Goal: Information Seeking & Learning: Learn about a topic

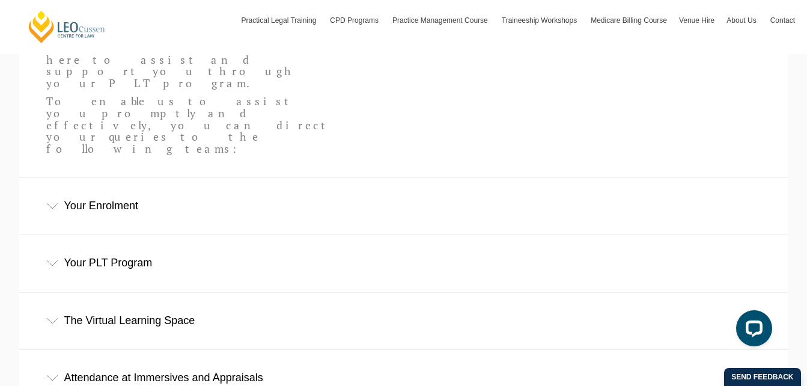
scroll to position [391, 0]
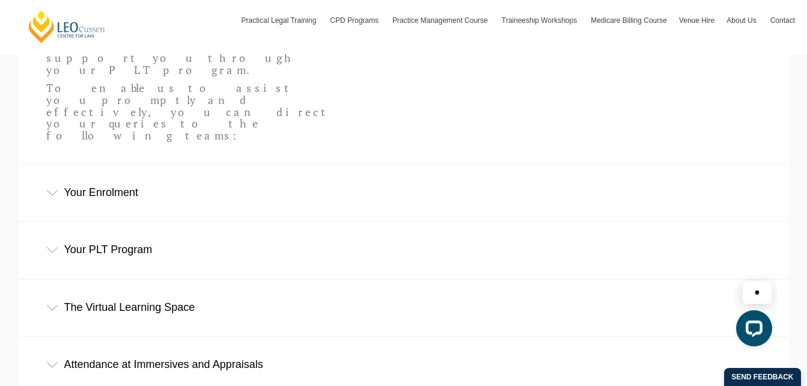
click at [49, 165] on div "Your Enrolment" at bounding box center [403, 193] width 769 height 56
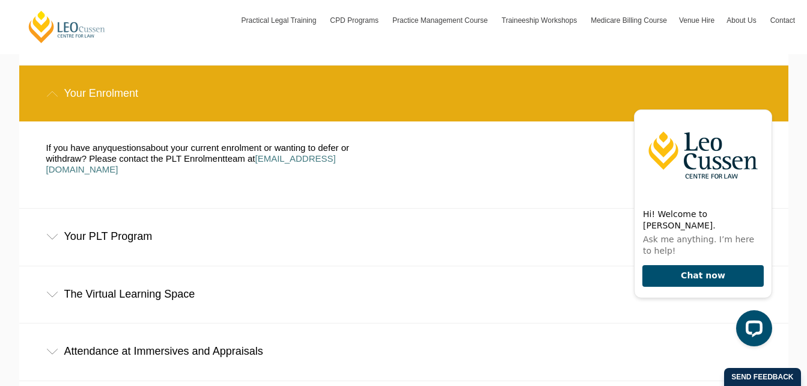
scroll to position [491, 0]
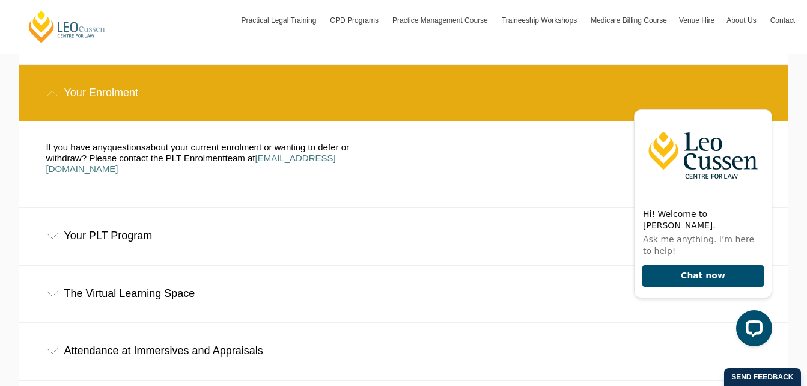
click at [48, 233] on icon at bounding box center [52, 236] width 12 height 6
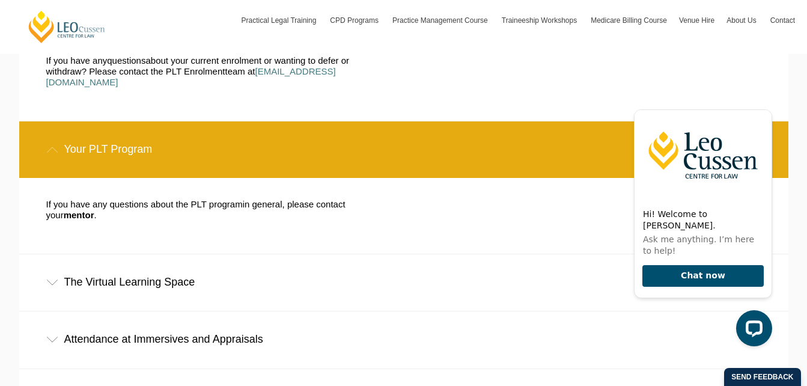
scroll to position [582, 0]
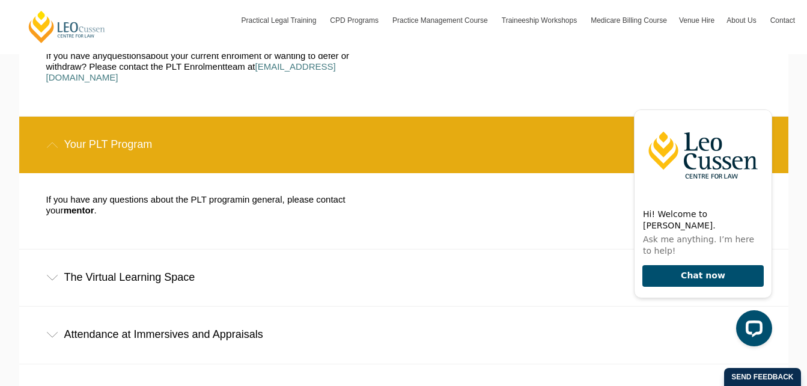
click at [43, 249] on div "The Virtual Learning Space" at bounding box center [403, 277] width 769 height 56
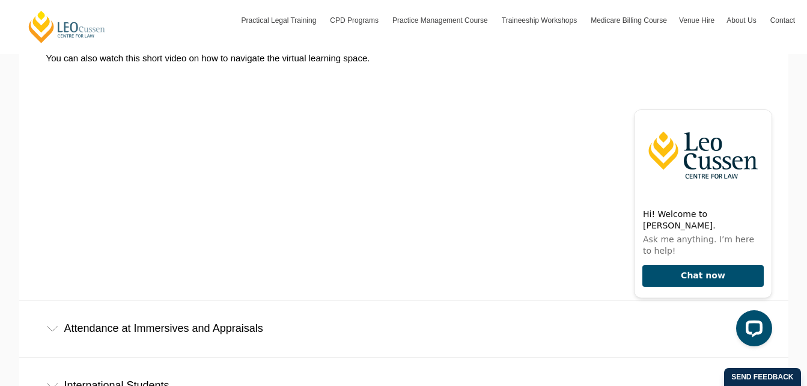
scroll to position [902, 0]
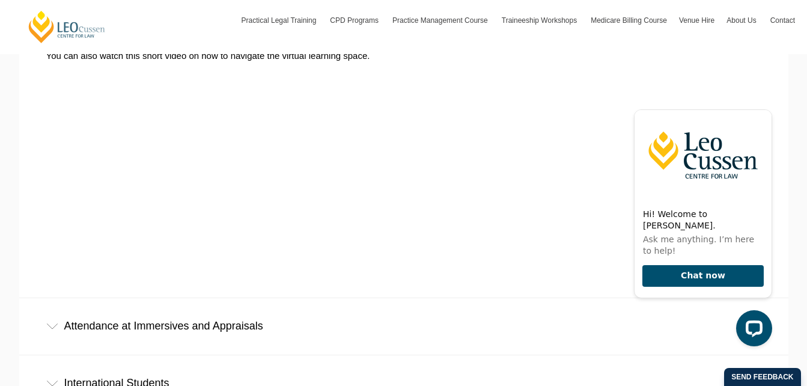
click at [52, 298] on div "Attendance at Immersives and Appraisals" at bounding box center [403, 326] width 769 height 56
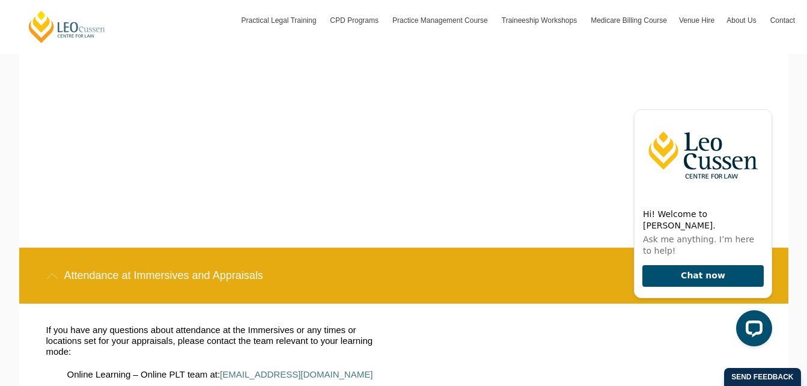
scroll to position [953, 0]
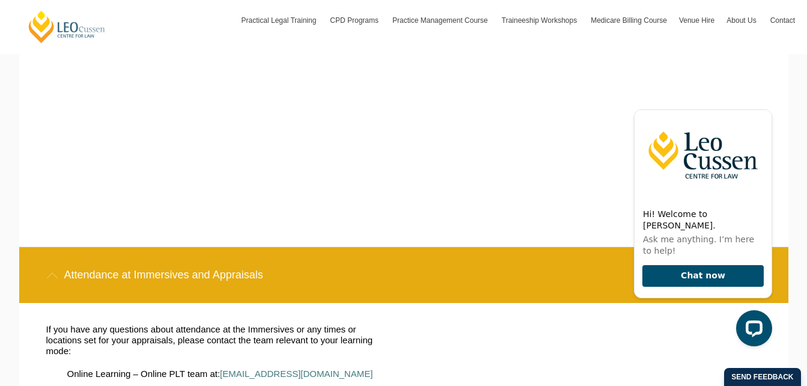
click at [57, 272] on icon at bounding box center [52, 275] width 12 height 6
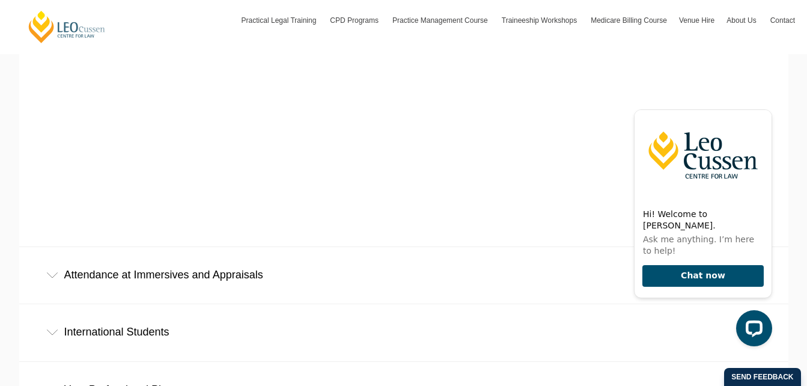
click at [52, 272] on icon at bounding box center [52, 275] width 12 height 6
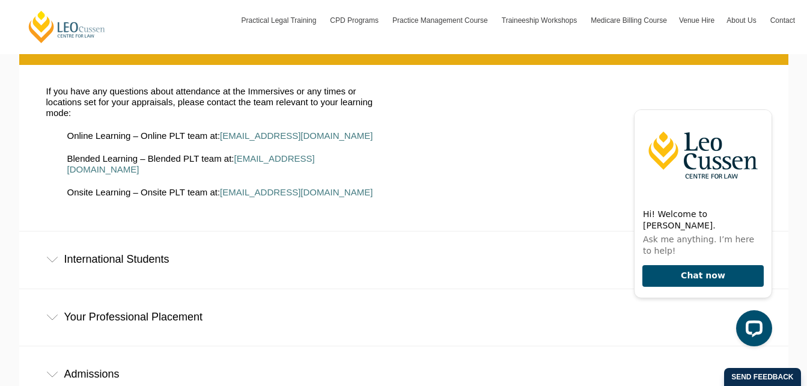
scroll to position [1192, 0]
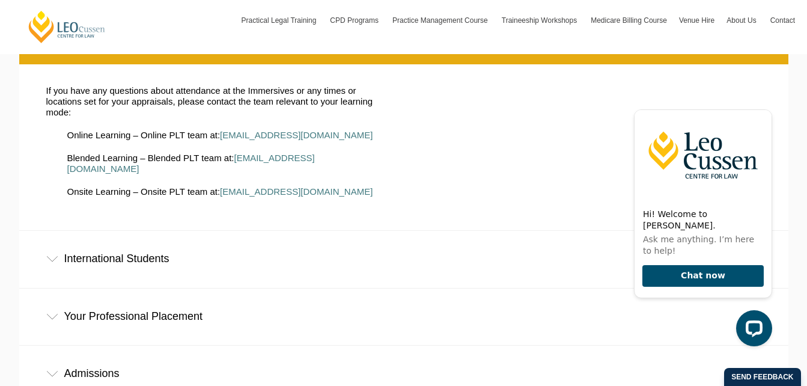
click at [54, 288] on div "Your Professional Placement" at bounding box center [403, 316] width 769 height 56
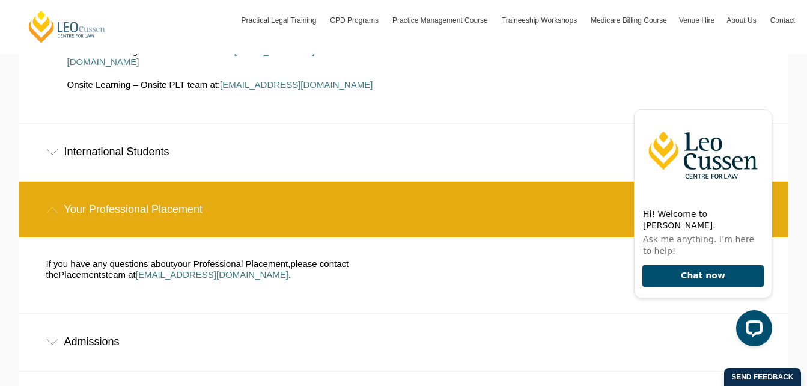
scroll to position [1300, 0]
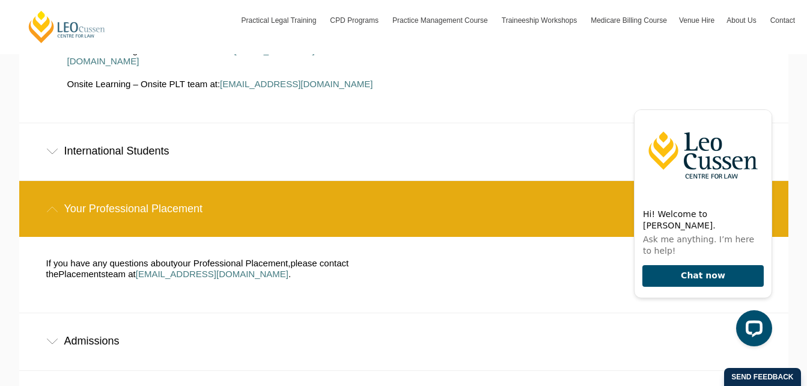
click at [44, 313] on div "Admissions" at bounding box center [403, 341] width 769 height 56
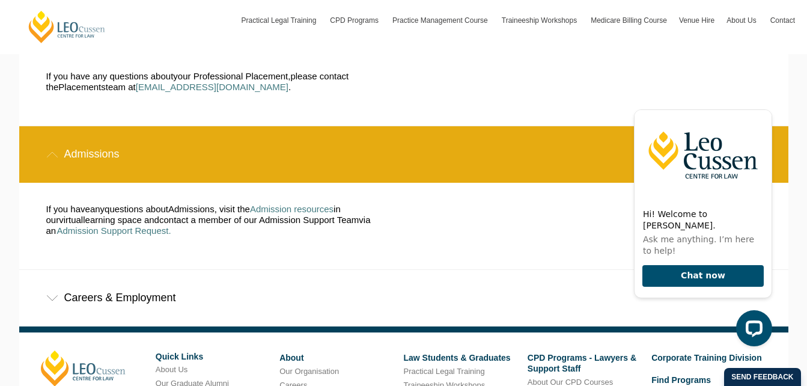
scroll to position [1489, 0]
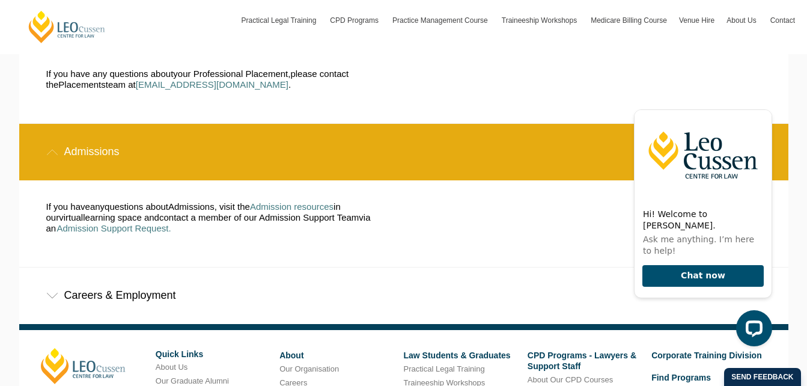
click at [50, 267] on div "Careers & Employment" at bounding box center [403, 295] width 769 height 56
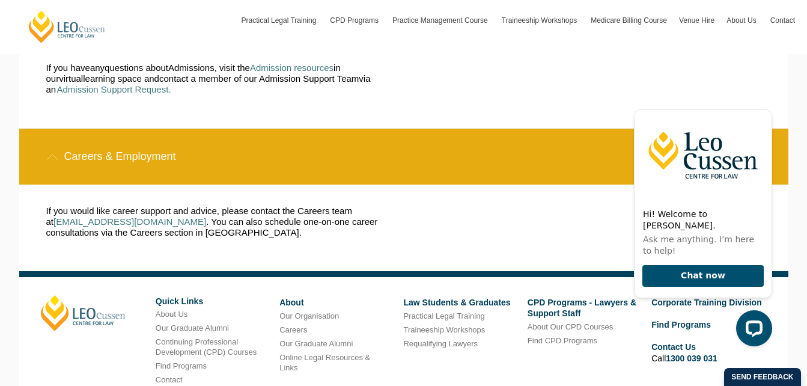
scroll to position [1628, 0]
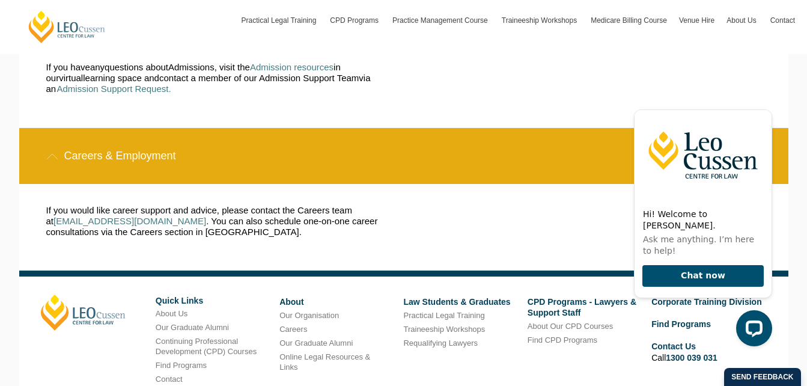
click at [784, 270] on footer "Leo Cussen Quick Links About Us Our Graduate Alumni Continuing Professional Dev…" at bounding box center [403, 385] width 769 height 230
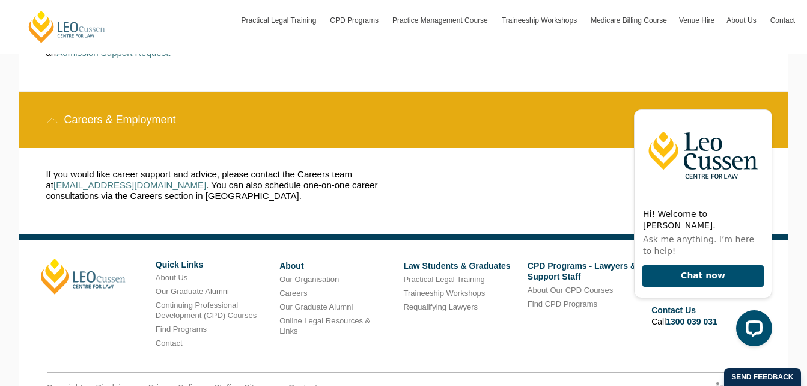
click at [473, 275] on link "Practical Legal Training" at bounding box center [443, 279] width 81 height 9
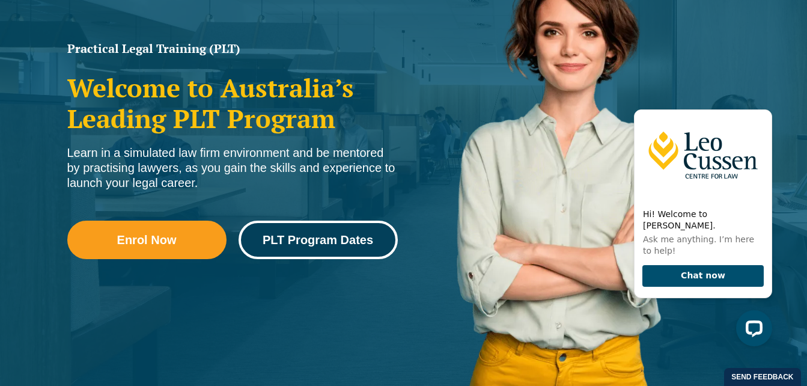
click at [360, 245] on span "PLT Program Dates" at bounding box center [318, 240] width 111 height 12
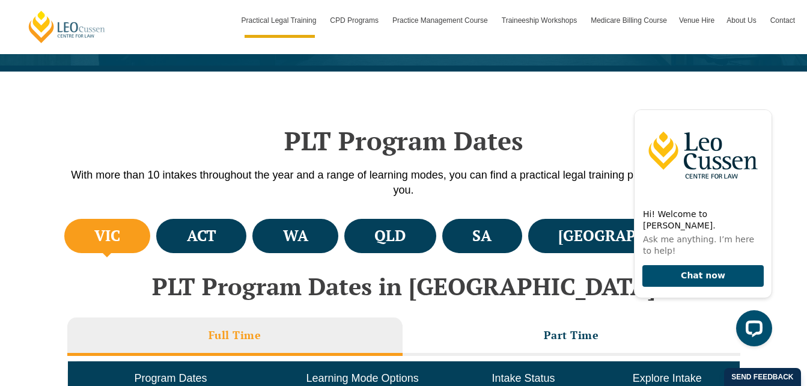
scroll to position [287, 0]
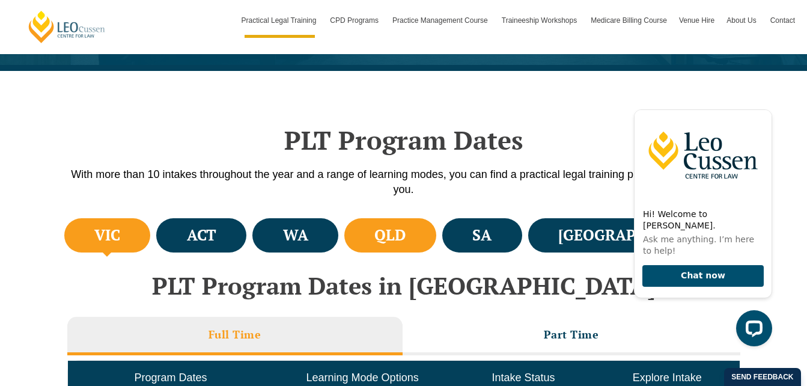
click at [436, 238] on li "QLD" at bounding box center [390, 235] width 92 height 34
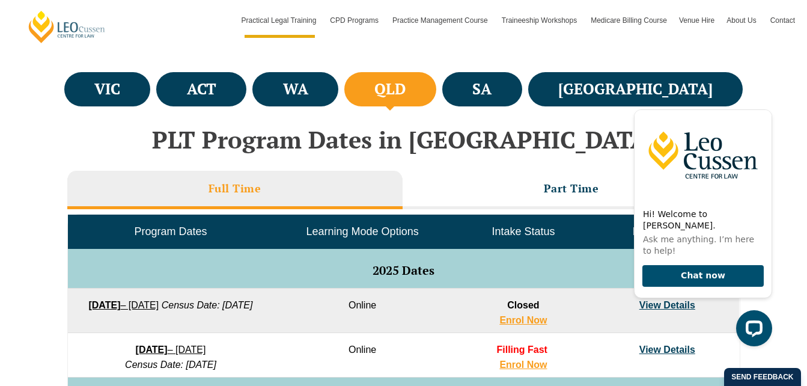
scroll to position [434, 0]
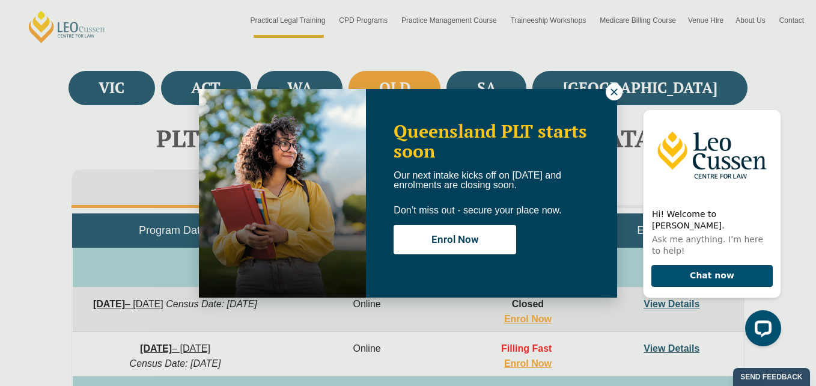
click at [616, 84] on button at bounding box center [614, 92] width 17 height 17
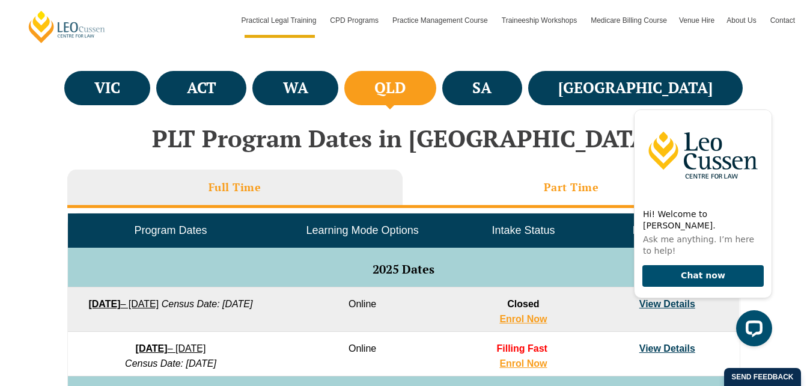
click at [543, 187] on li "Part Time" at bounding box center [572, 188] width 338 height 38
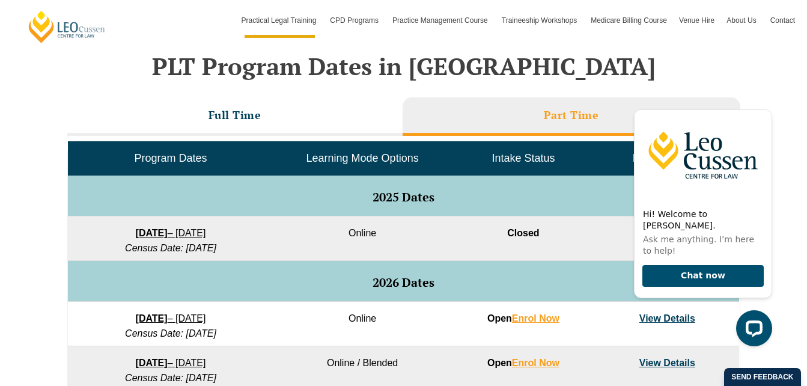
scroll to position [508, 0]
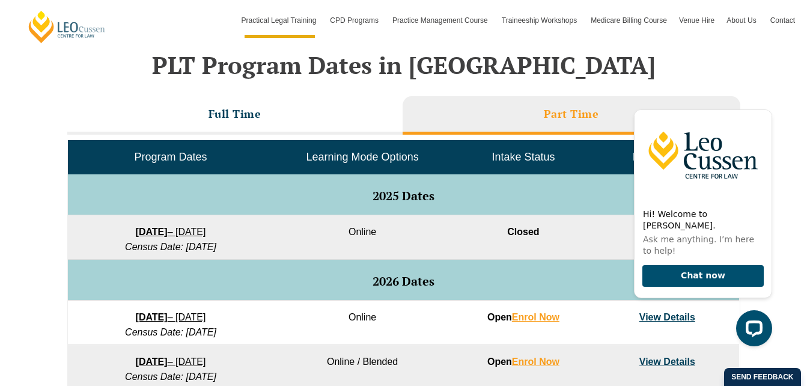
click at [204, 231] on link "8 September 2025 – 17 April 2026" at bounding box center [171, 232] width 70 height 10
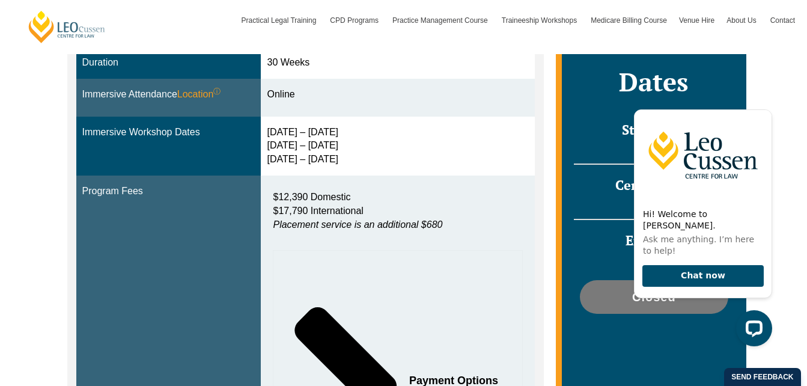
scroll to position [433, 0]
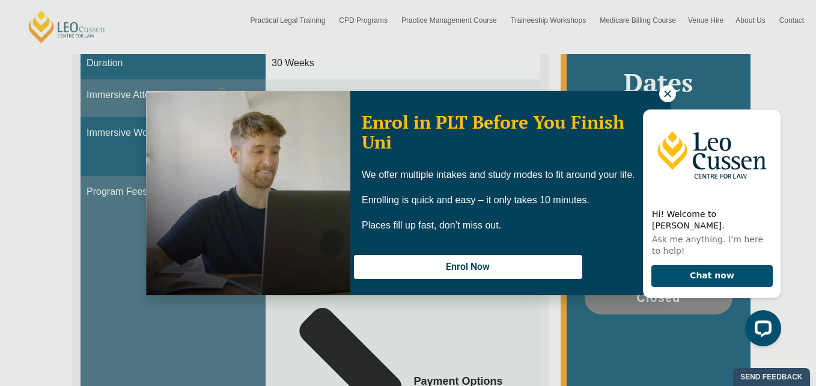
click at [669, 90] on icon at bounding box center [667, 93] width 11 height 11
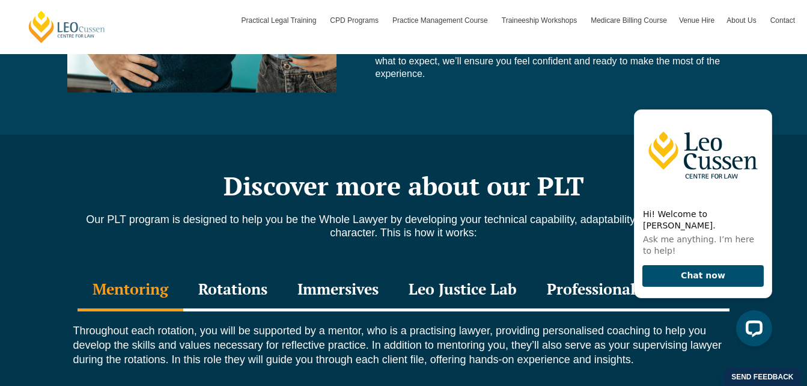
scroll to position [1476, 0]
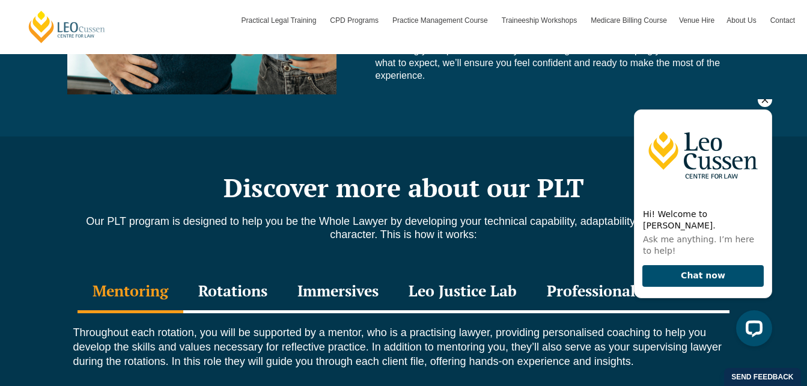
click at [767, 107] on icon "Hide greeting" at bounding box center [765, 100] width 14 height 14
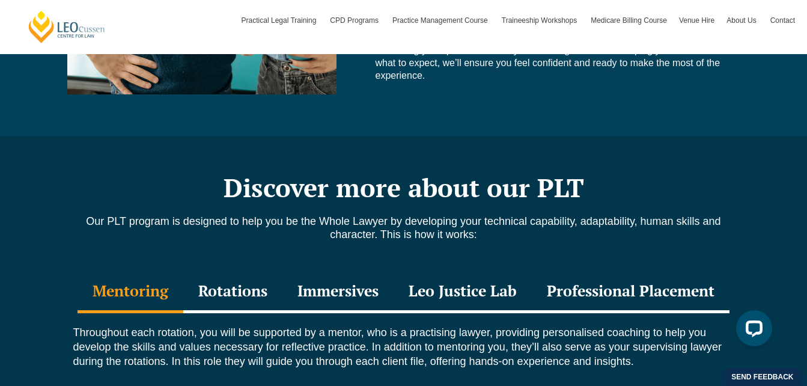
click at [239, 271] on div "Rotations" at bounding box center [232, 292] width 99 height 42
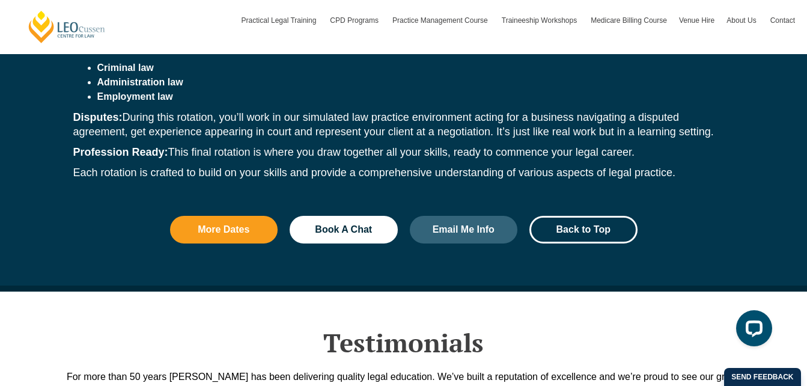
scroll to position [1956, 0]
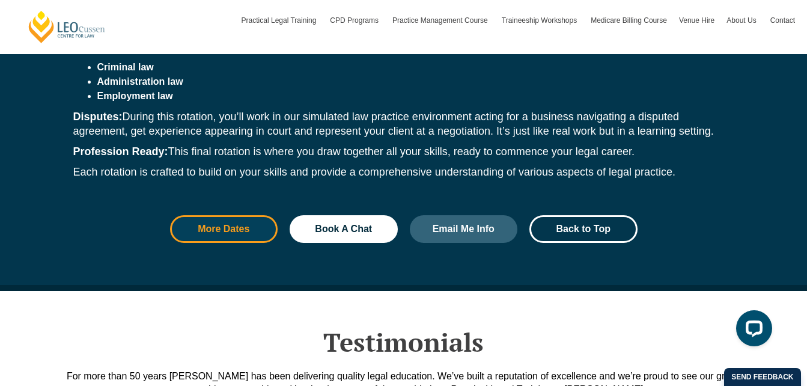
click at [239, 224] on span "More Dates" at bounding box center [224, 229] width 52 height 10
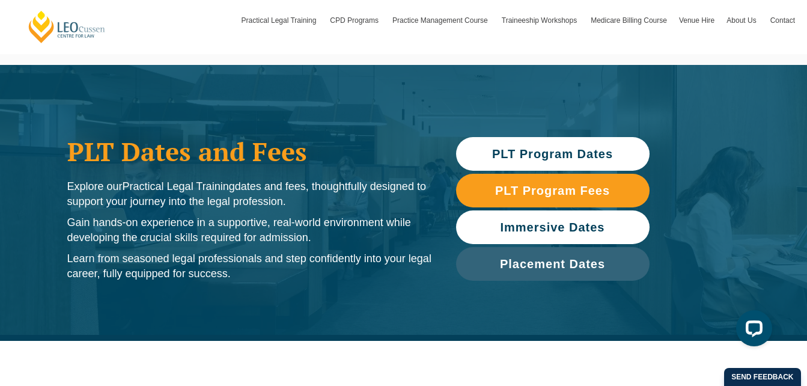
click at [553, 227] on span "Immersive Dates" at bounding box center [552, 227] width 105 height 12
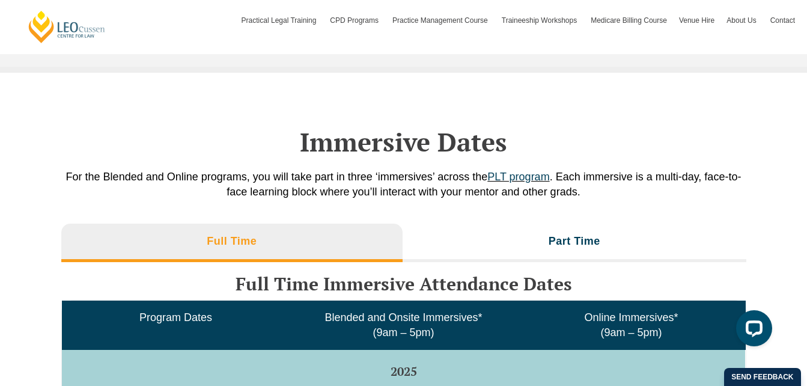
scroll to position [1841, 0]
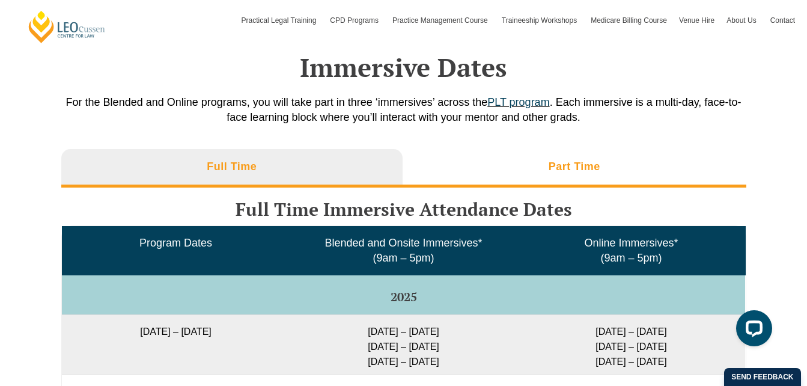
click at [558, 167] on h3 "Part Time" at bounding box center [575, 167] width 52 height 14
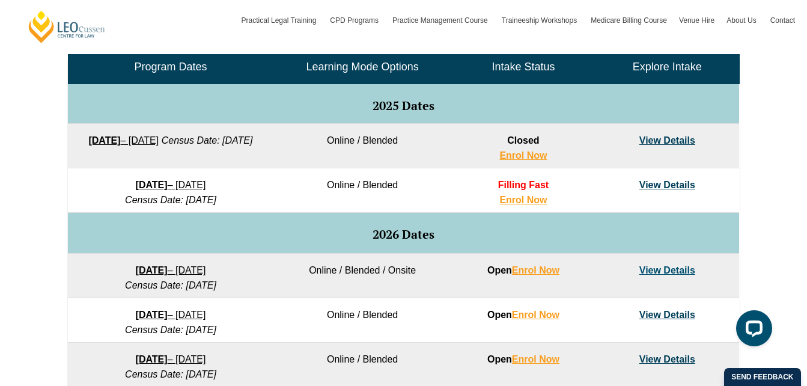
scroll to position [592, 0]
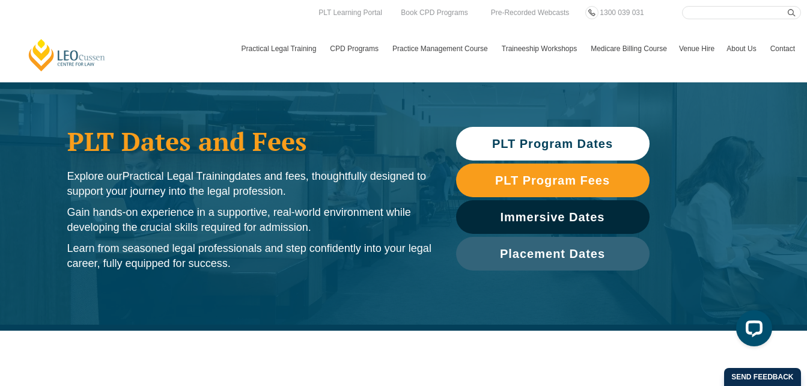
scroll to position [17, 0]
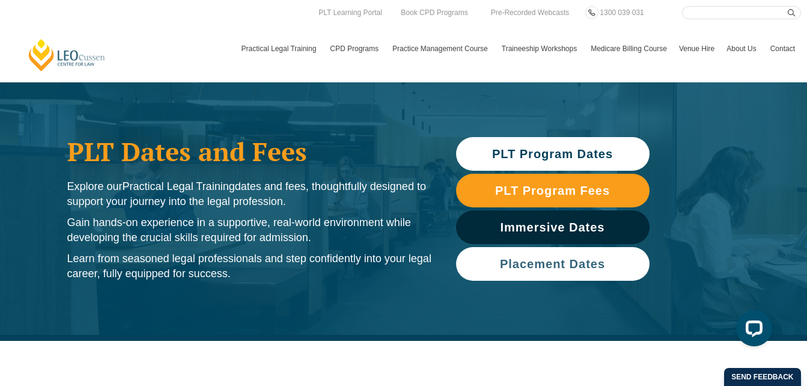
click at [573, 263] on span "Placement Dates" at bounding box center [552, 264] width 105 height 12
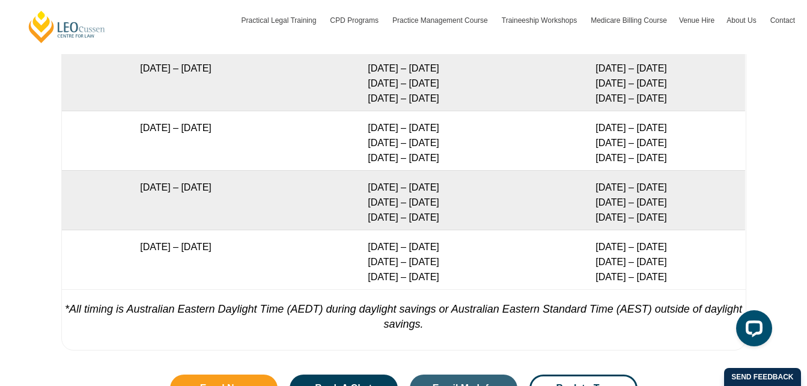
scroll to position [2649, 0]
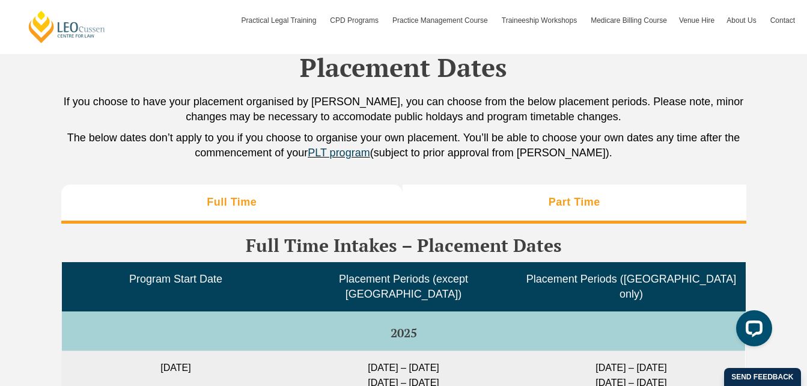
click at [565, 202] on h3 "Part Time" at bounding box center [575, 202] width 52 height 14
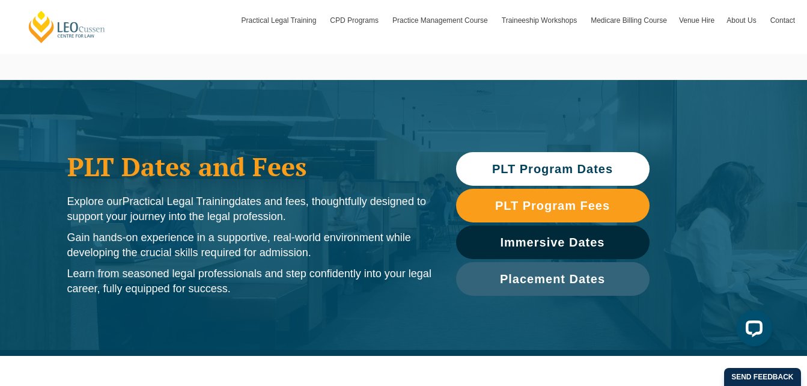
scroll to position [0, 0]
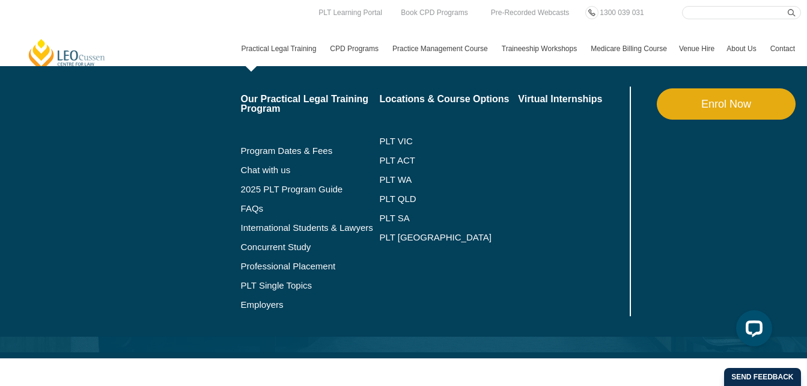
click at [293, 43] on link "Practical Legal Training" at bounding box center [280, 48] width 89 height 35
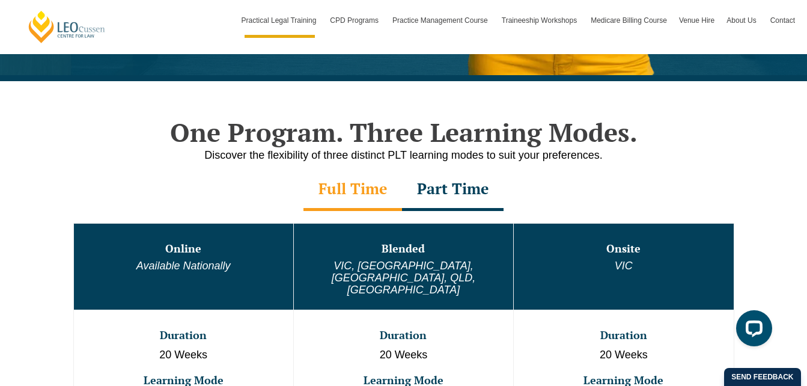
scroll to position [535, 0]
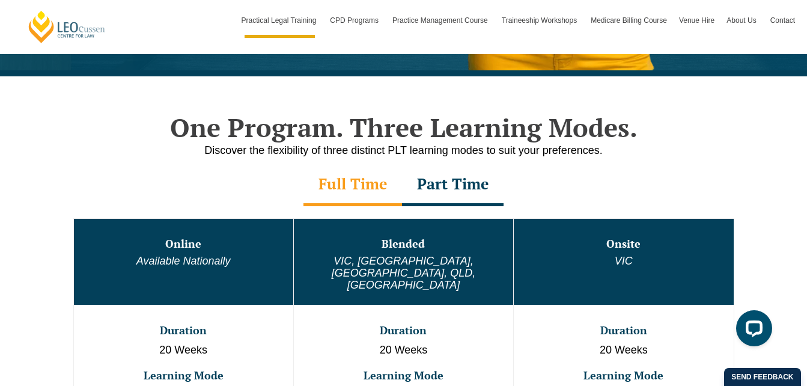
click at [464, 187] on div "Part Time" at bounding box center [453, 185] width 102 height 42
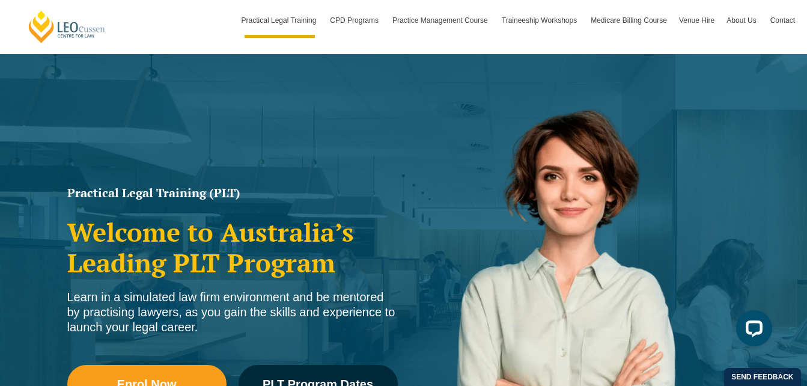
scroll to position [0, 0]
